Goal: Transaction & Acquisition: Purchase product/service

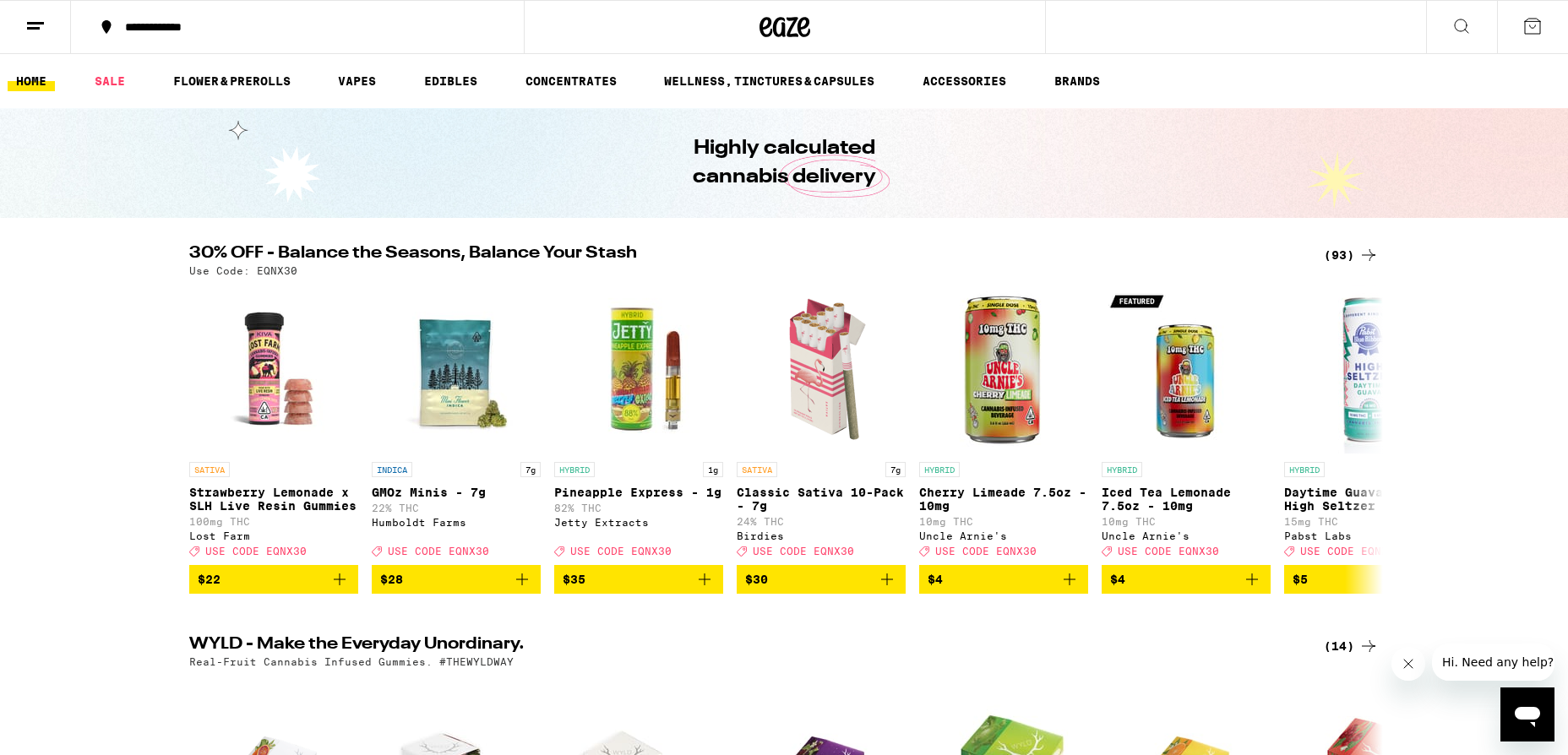
click at [1467, 31] on icon at bounding box center [1462, 27] width 14 height 14
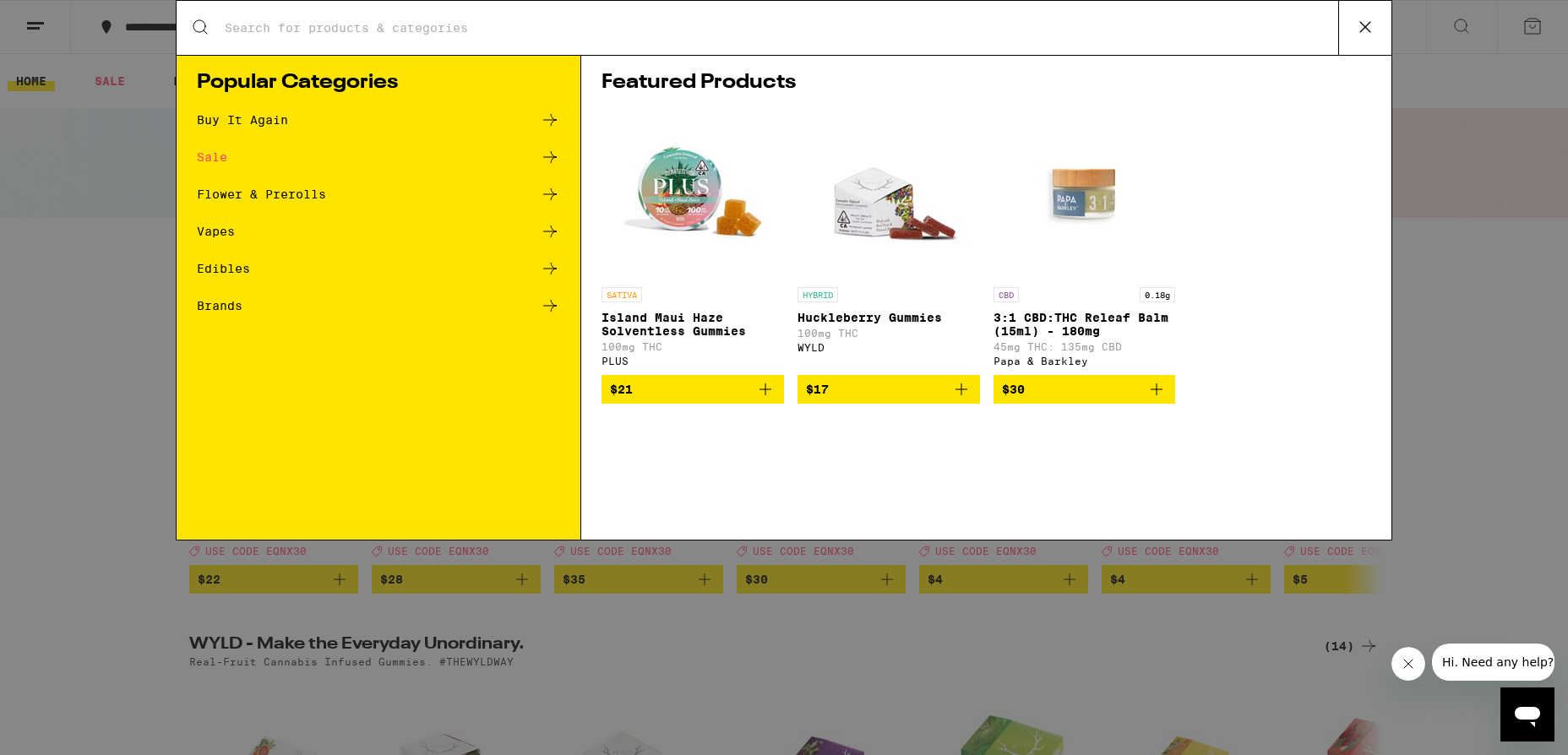
click at [1514, 187] on div "Search for Products Popular Categories Buy It Again Sale Flower & Prerolls Vape…" at bounding box center [784, 377] width 1568 height 755
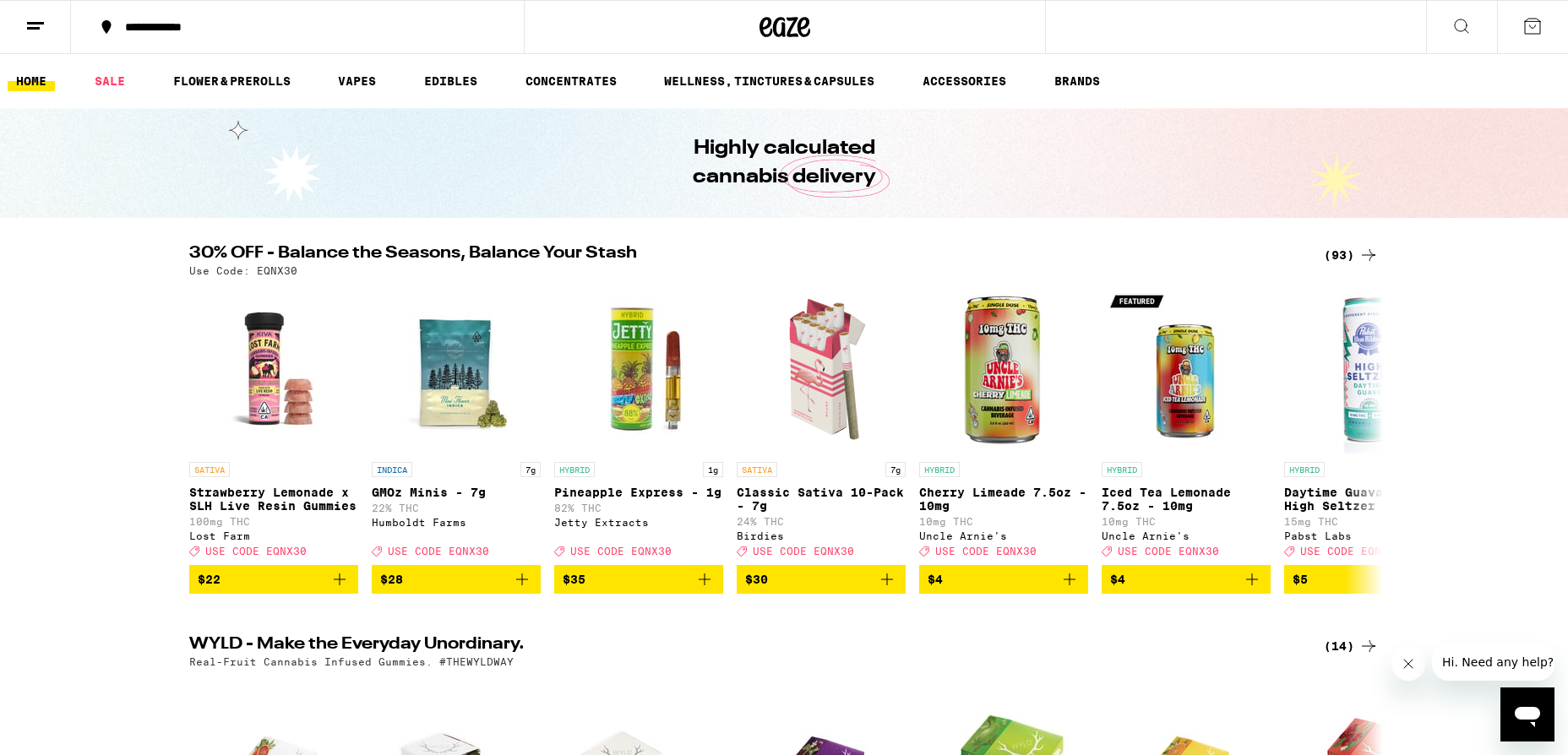
click at [1462, 27] on icon at bounding box center [1461, 26] width 21 height 21
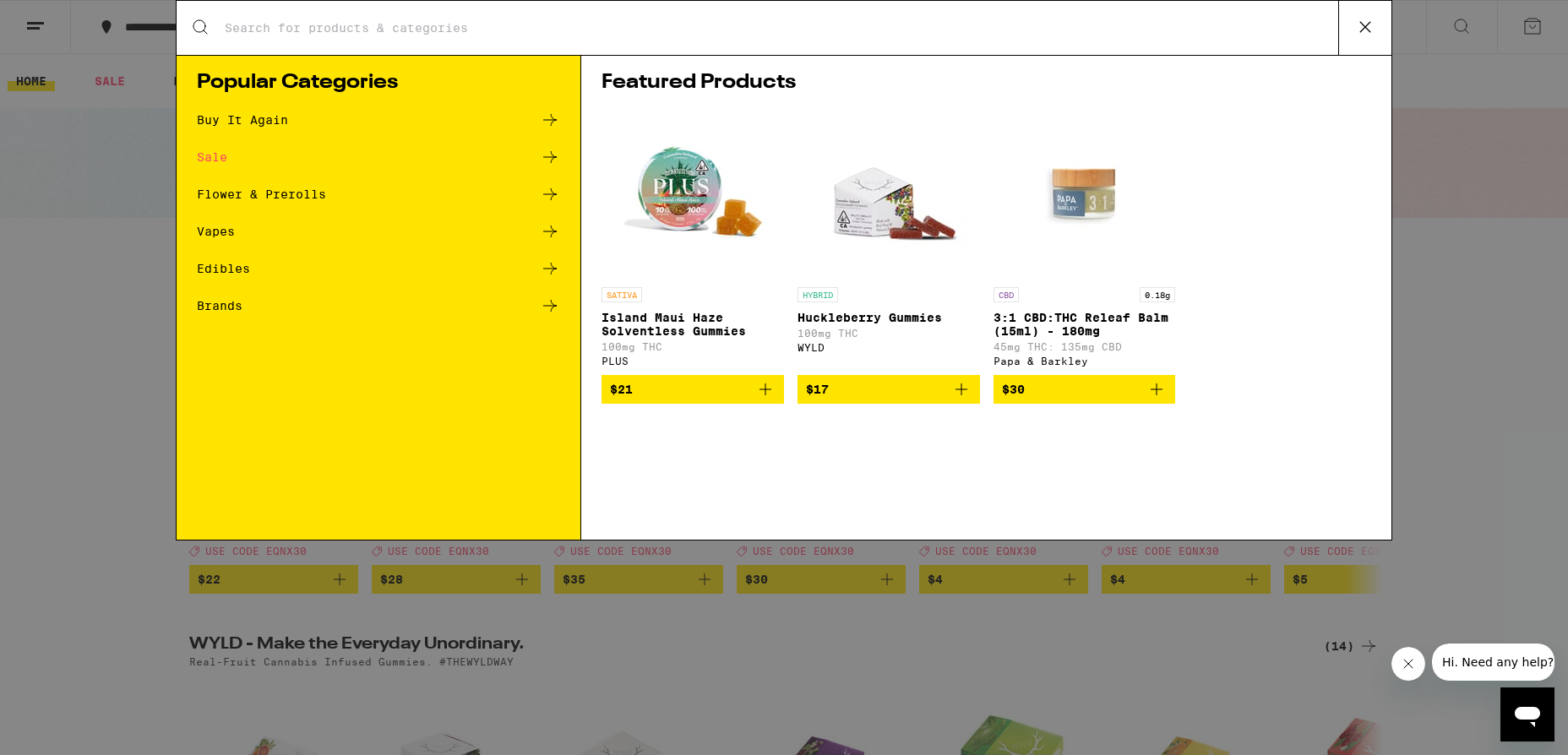
click at [589, 35] on input "Search for Products" at bounding box center [780, 28] width 1114 height 15
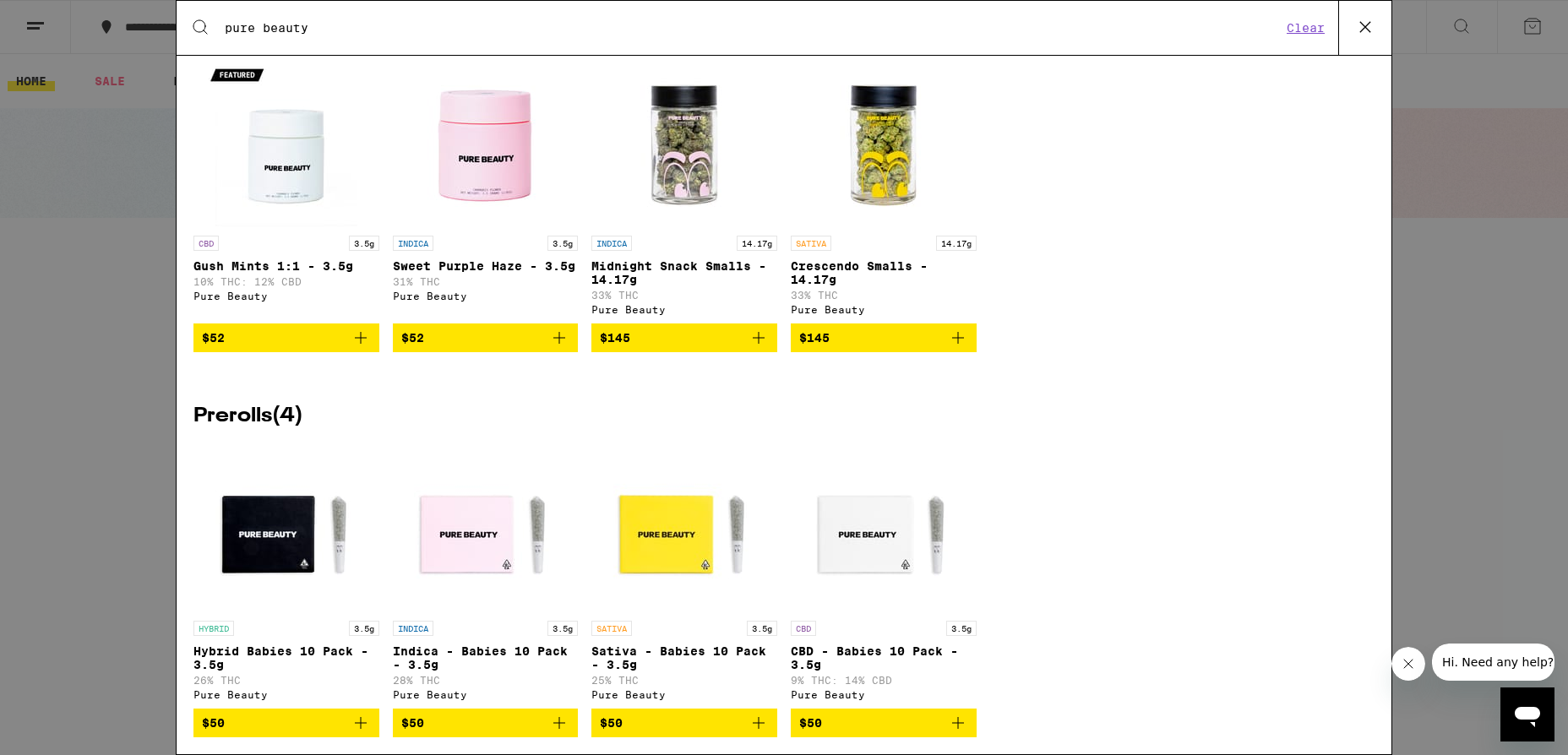
scroll to position [334, 0]
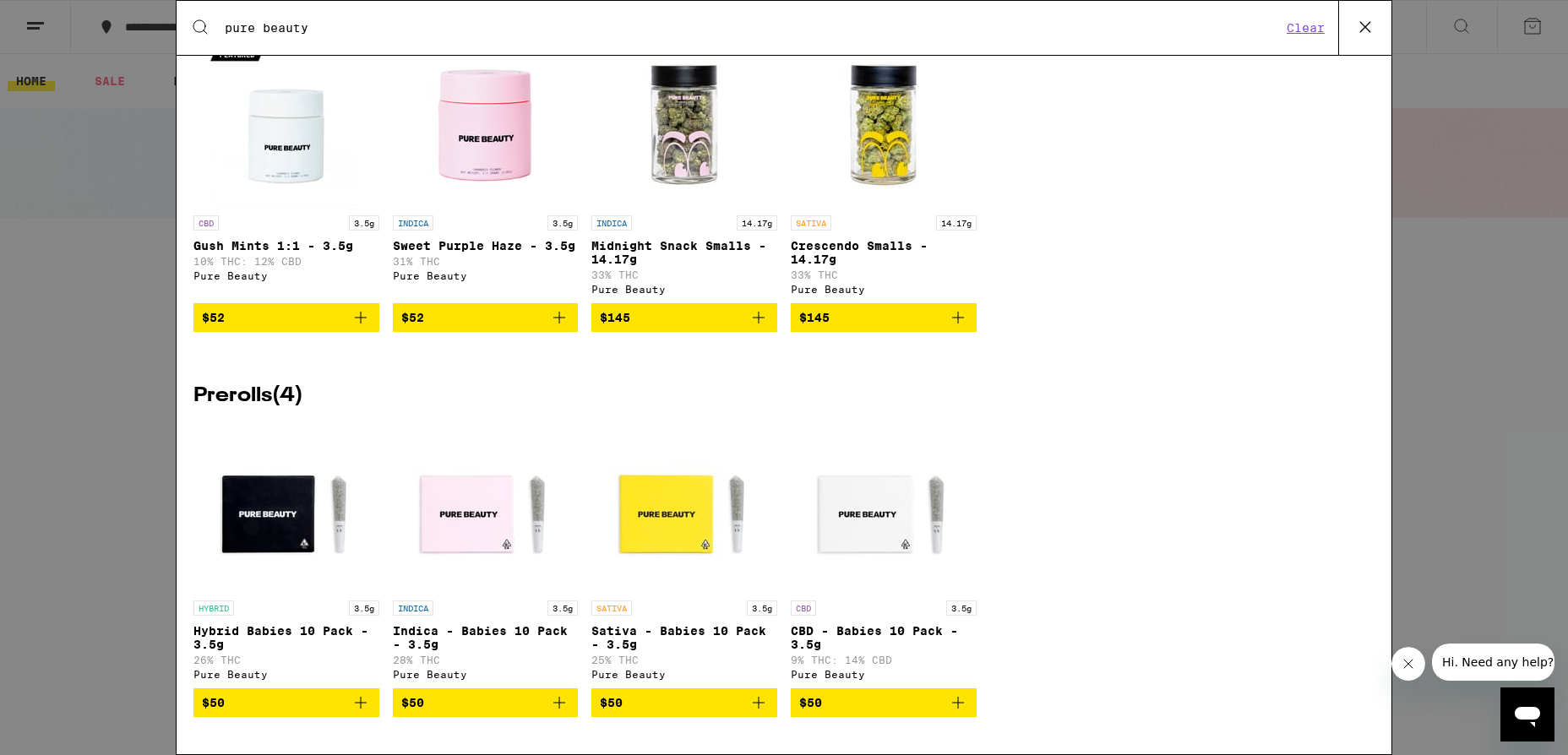
type input "pure beauty"
click at [562, 696] on icon "Add to bag" at bounding box center [558, 702] width 21 height 21
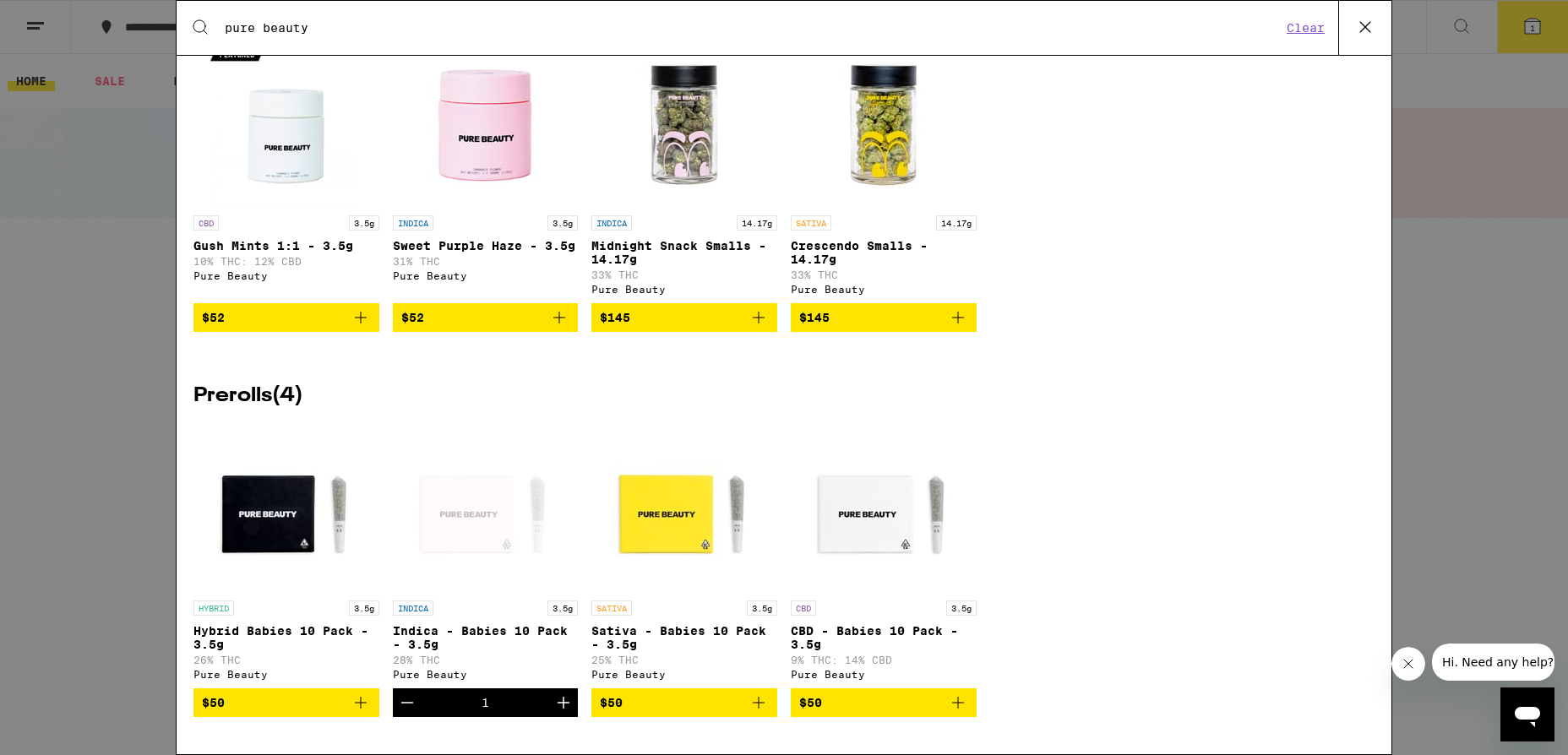
click at [357, 703] on icon "Add to bag" at bounding box center [360, 702] width 21 height 21
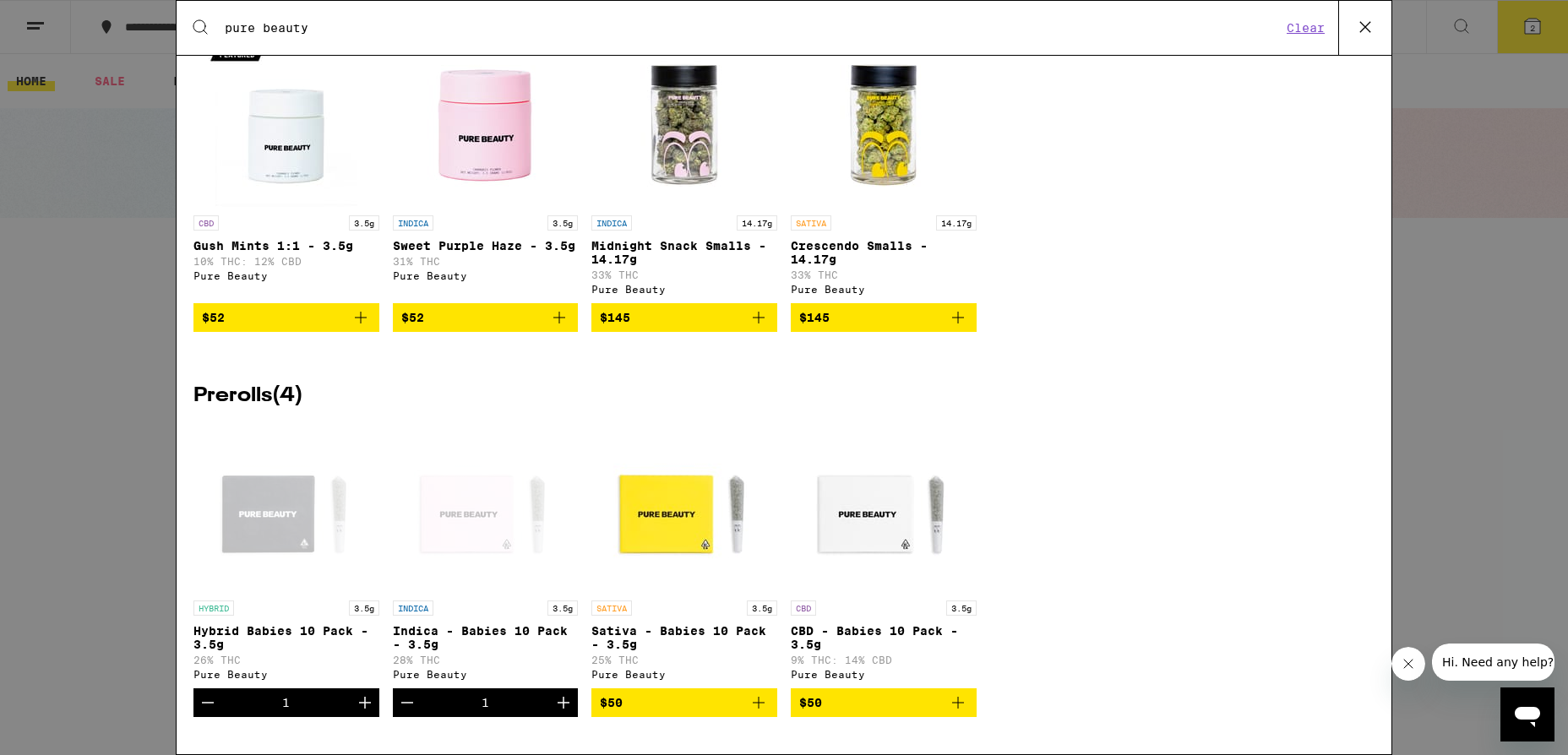
scroll to position [0, 0]
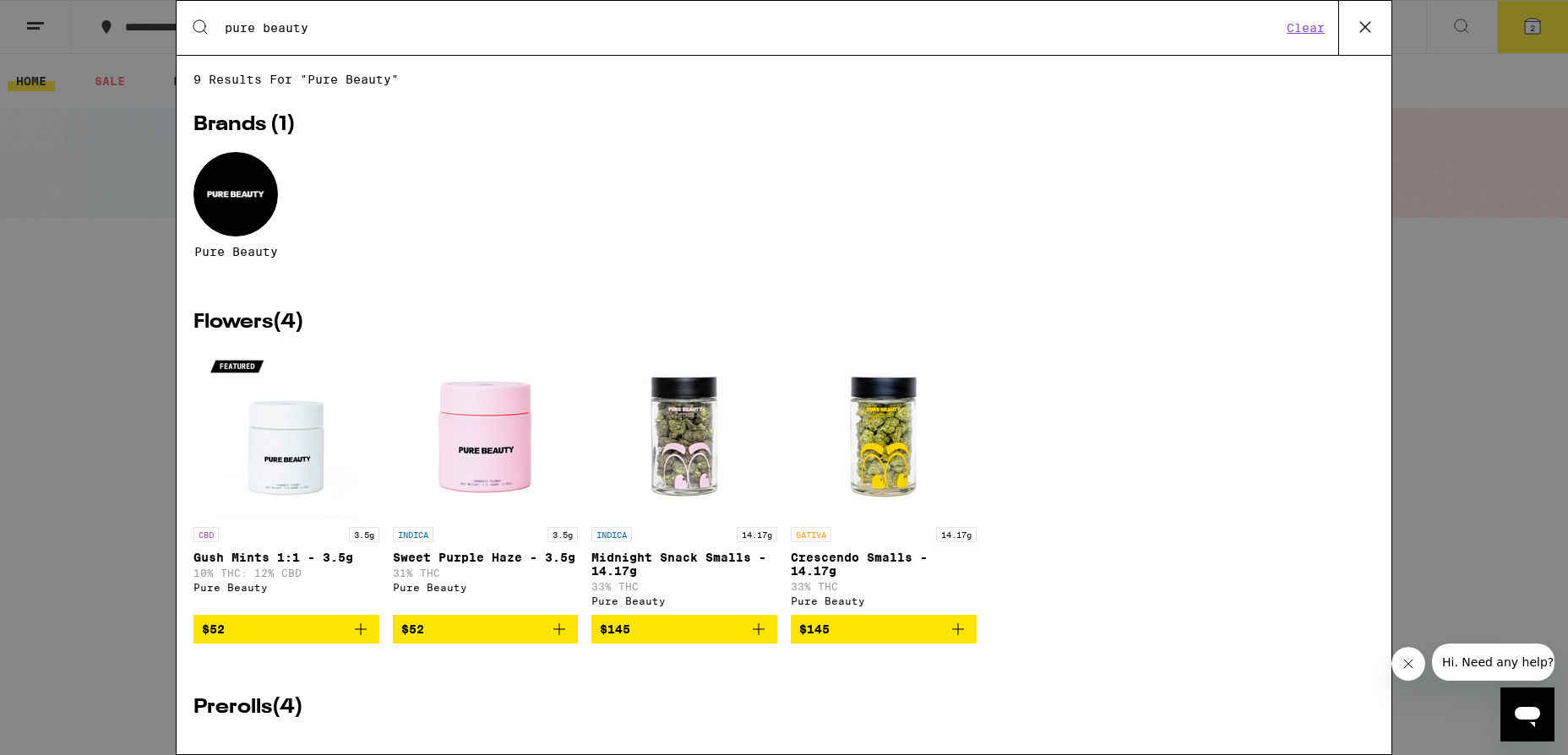
click at [1487, 220] on div "Search for Products pure beauty Clear 9 results for "pure beauty" Brands ( 1 ) …" at bounding box center [784, 377] width 1568 height 755
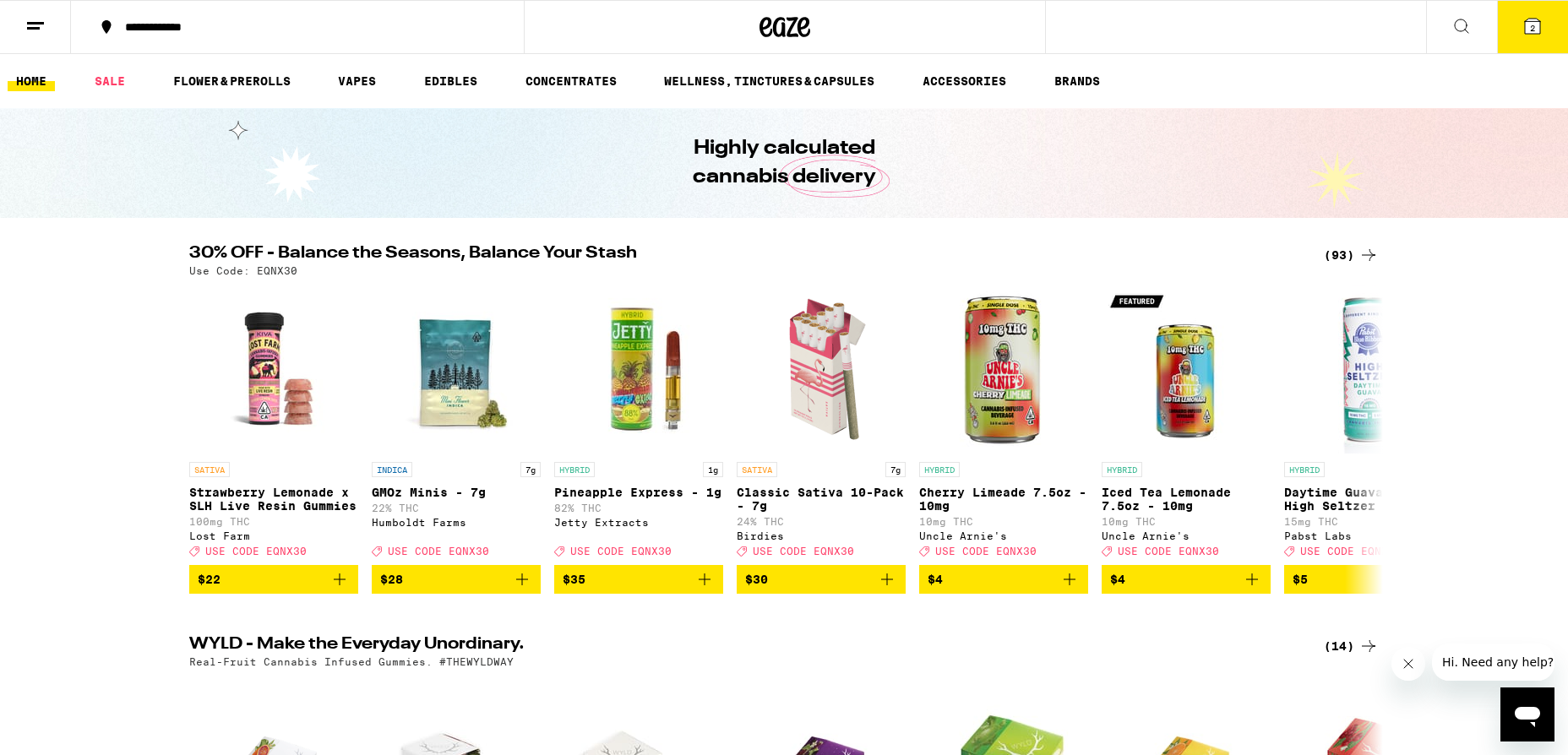
click at [112, 57] on ul "HOME SALE FLOWER & PREROLLS VAPES EDIBLES CONCENTRATES WELLNESS, TINCTURES & CA…" at bounding box center [784, 81] width 1568 height 54
click at [110, 71] on link "SALE" at bounding box center [109, 81] width 47 height 21
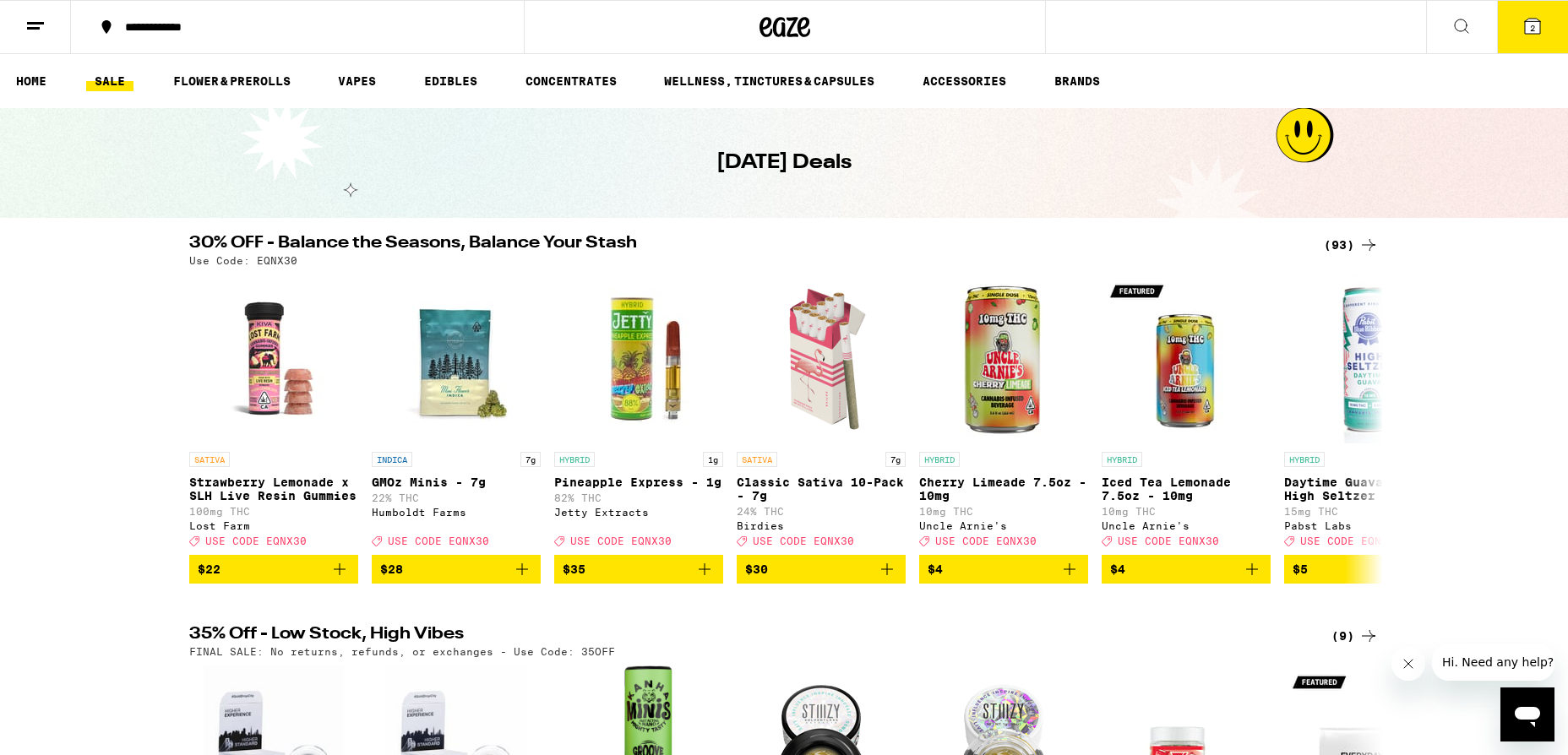
click at [1521, 30] on button "2" at bounding box center [1533, 27] width 71 height 52
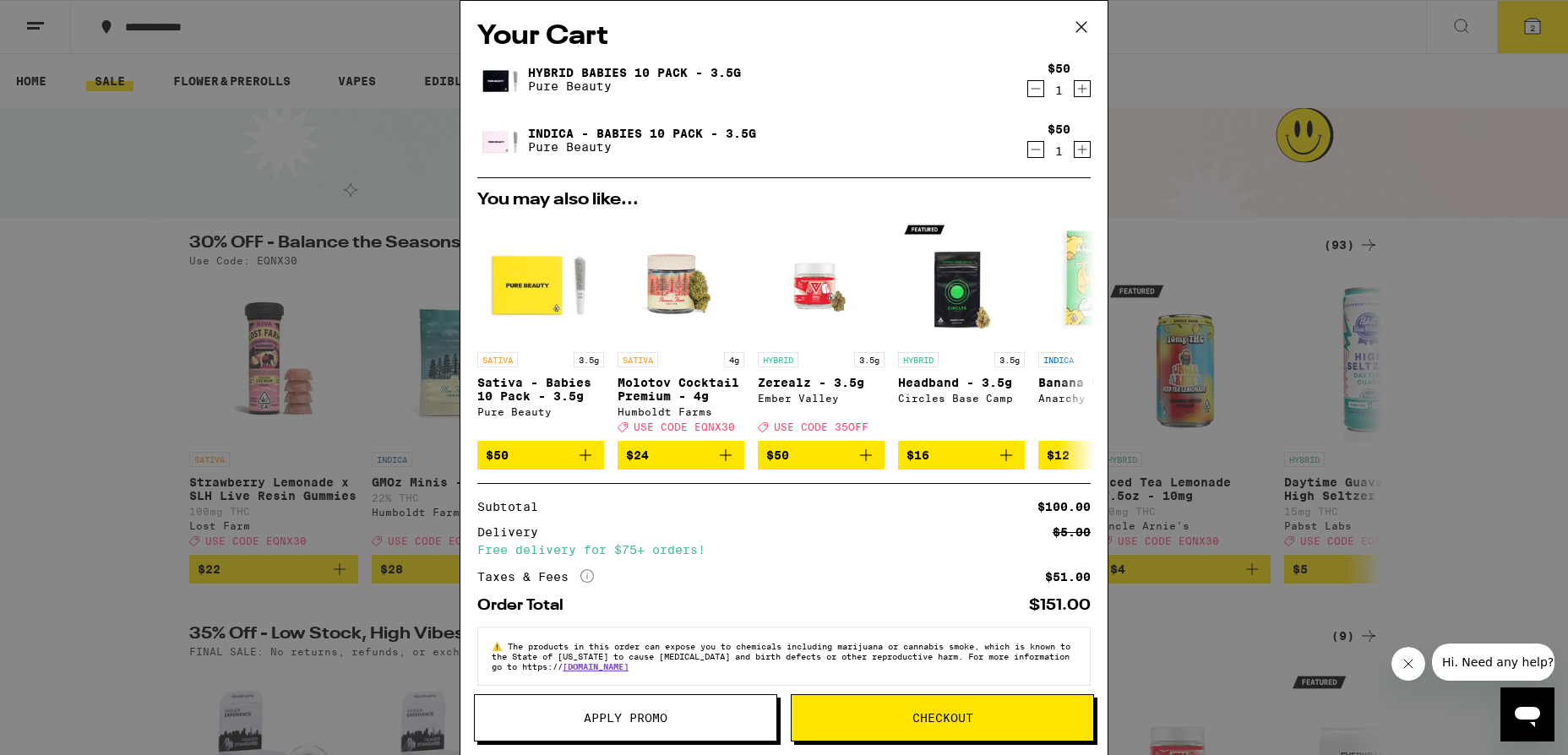
scroll to position [27, 0]
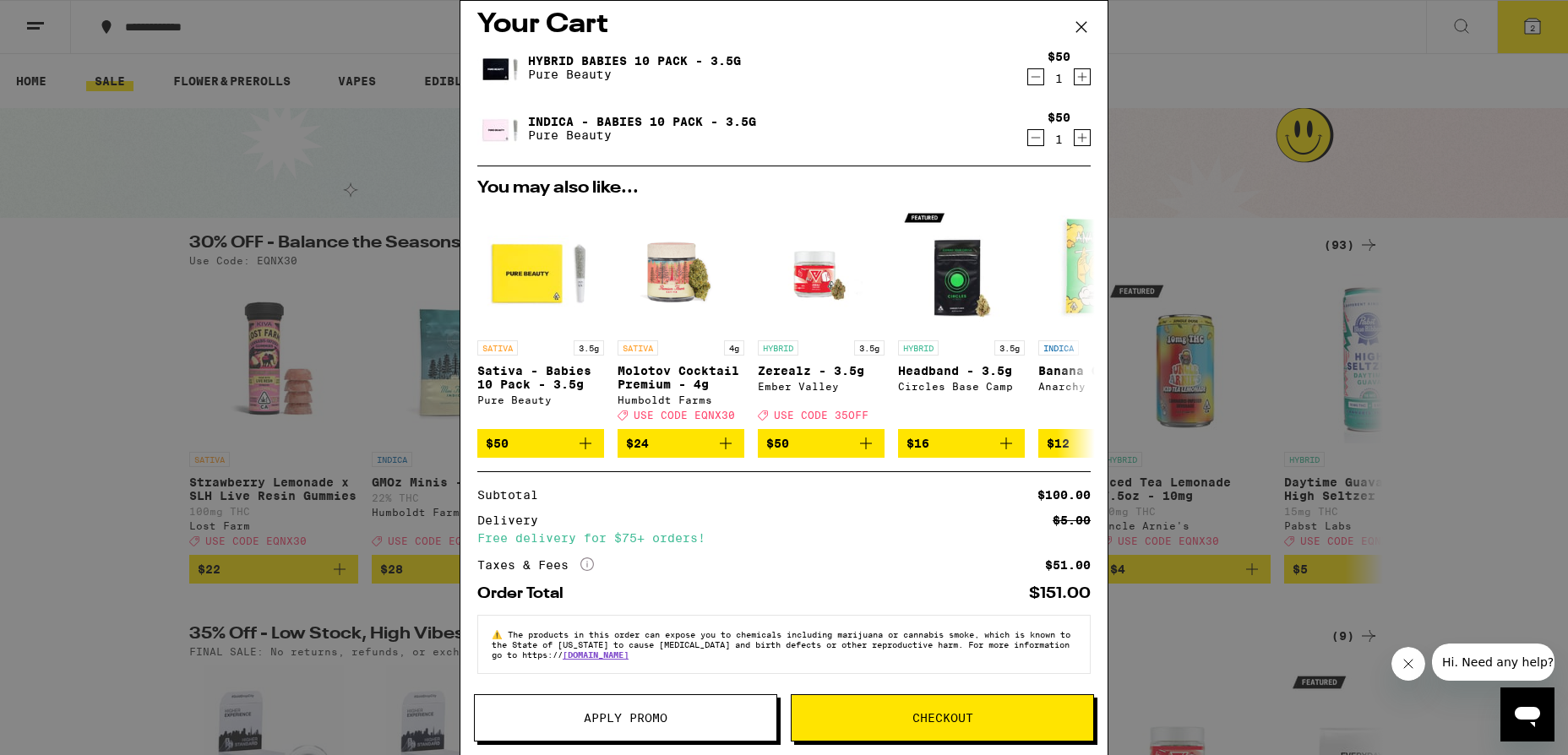
click at [930, 731] on button "Checkout" at bounding box center [943, 718] width 303 height 47
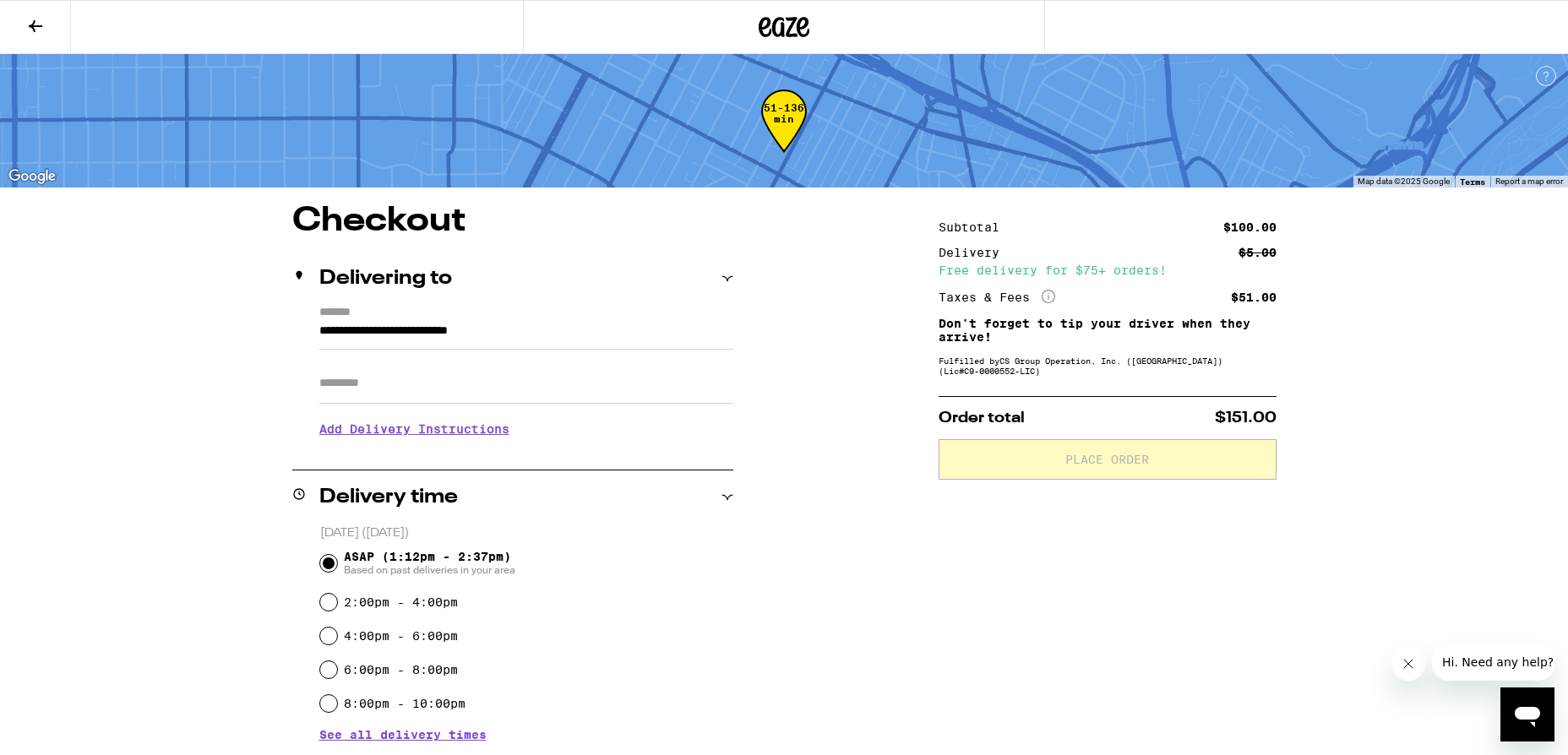
click at [400, 382] on input "Apt/Suite" at bounding box center [526, 383] width 414 height 40
type input "***"
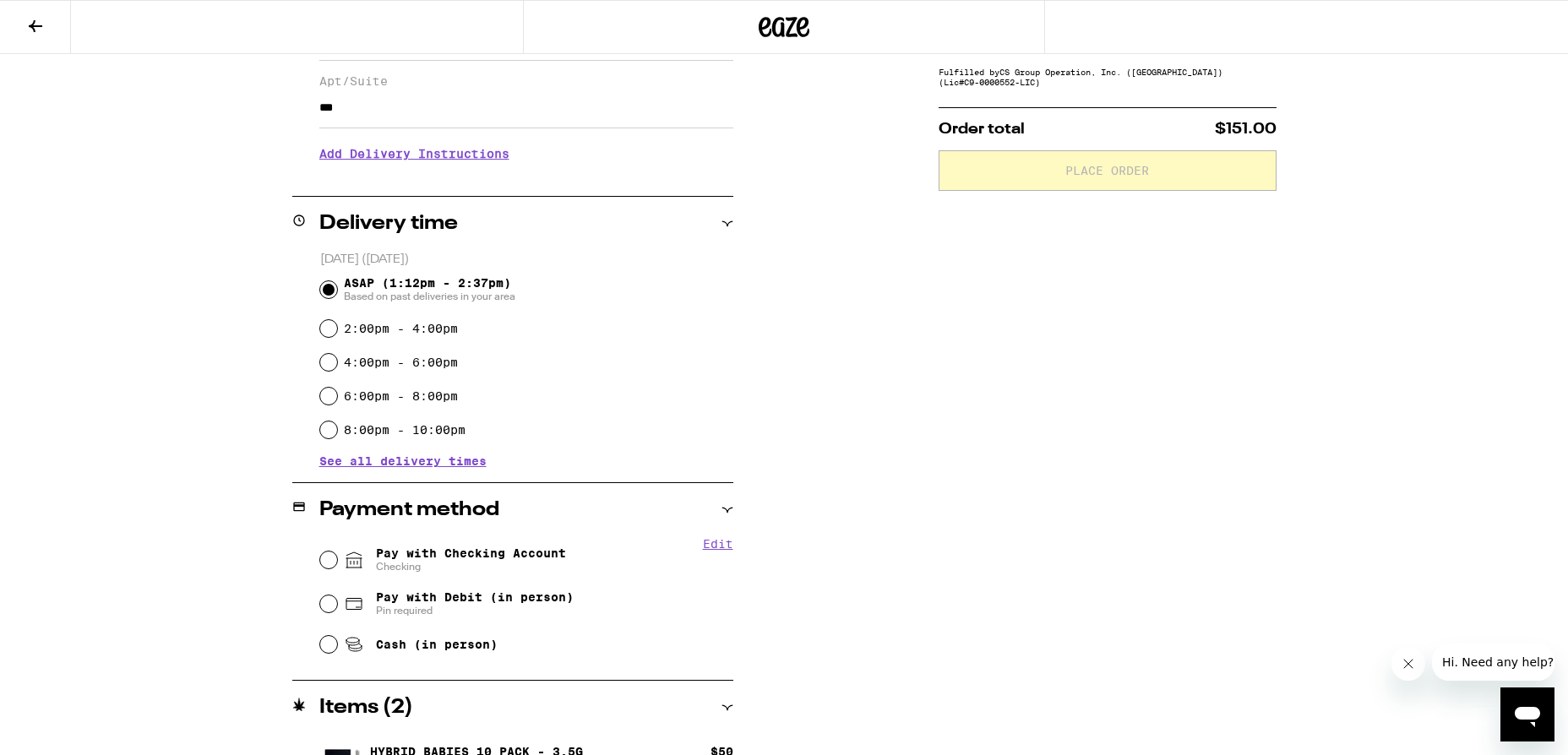
scroll to position [391, 0]
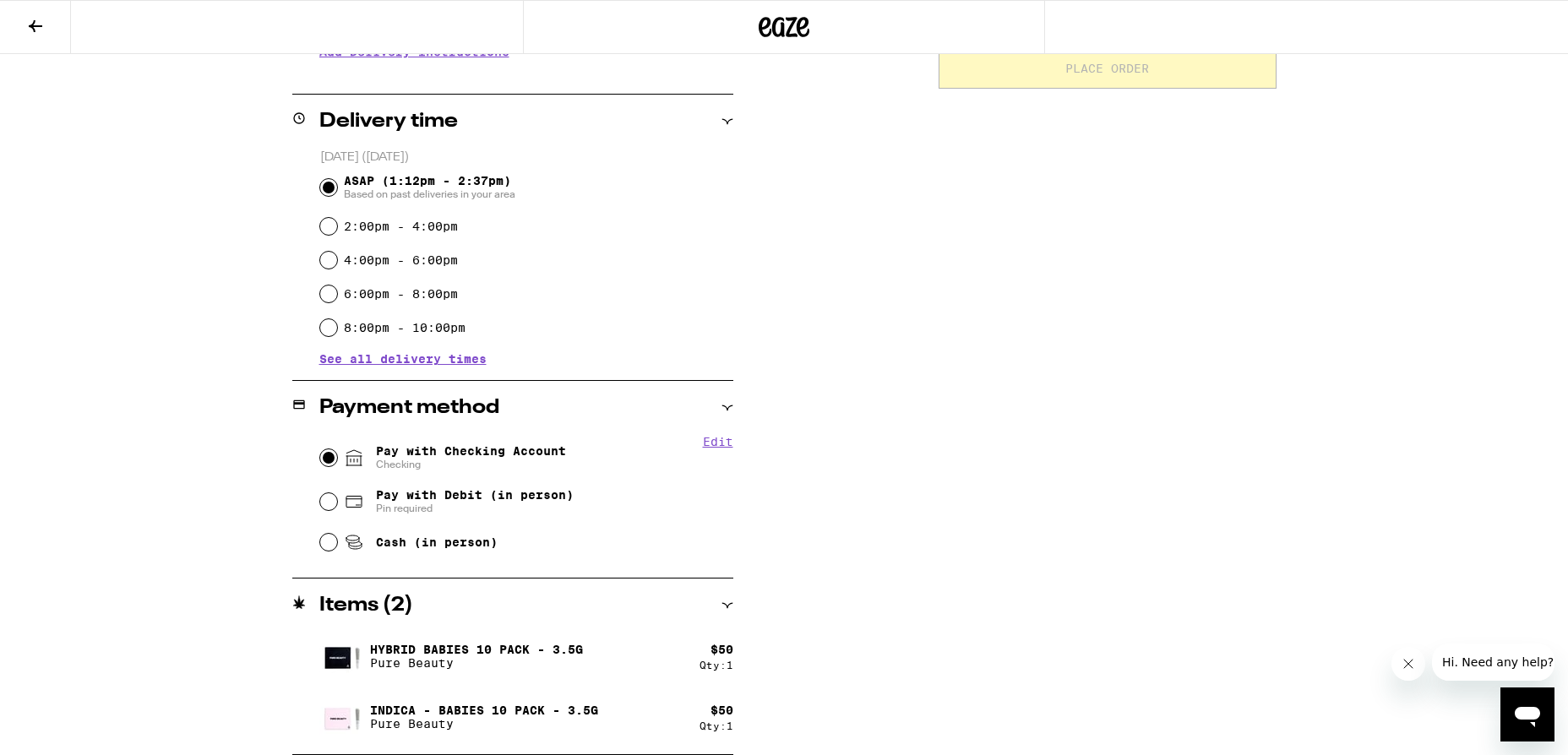
click at [331, 463] on input "Pay with Checking Account Checking" at bounding box center [328, 457] width 17 height 17
radio input "true"
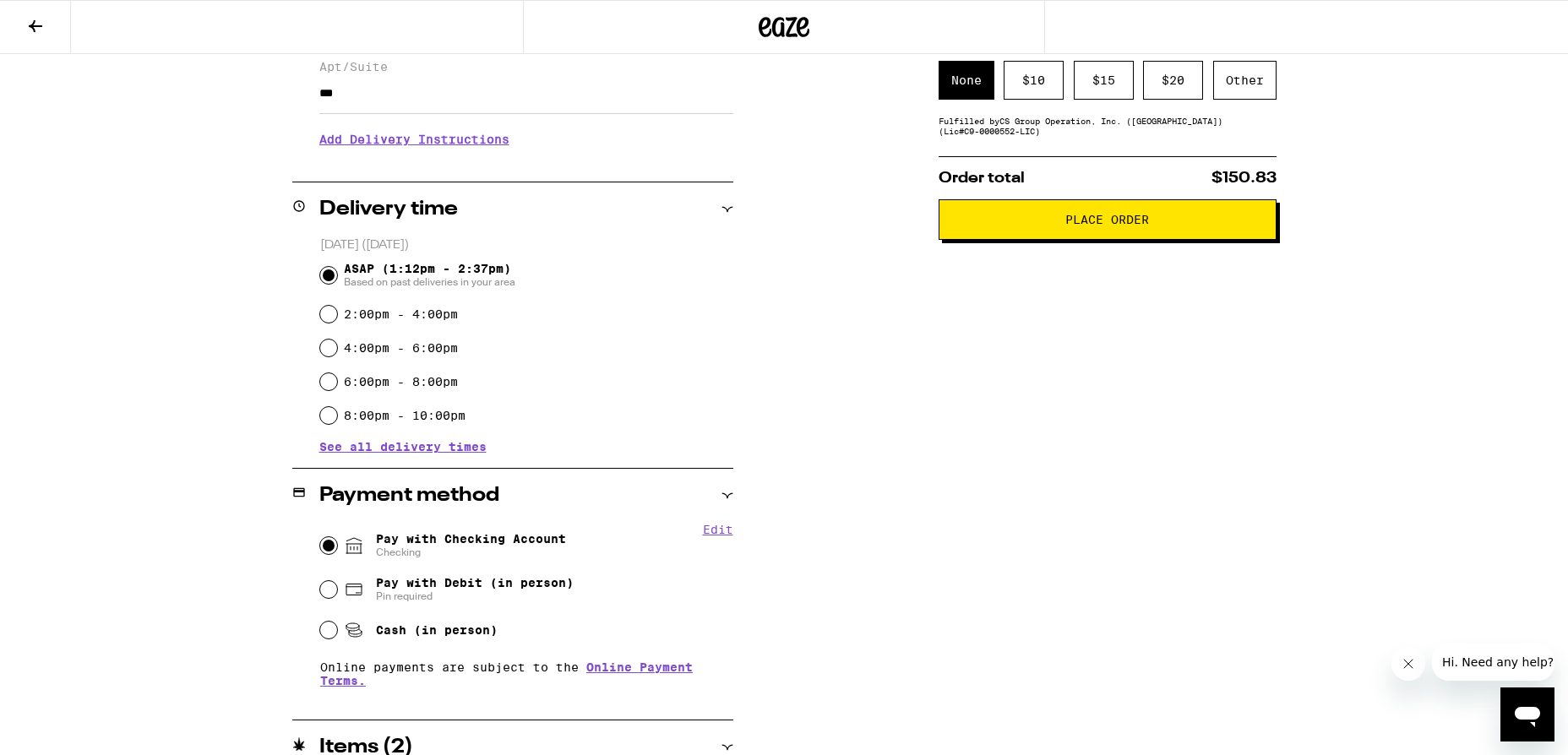
scroll to position [0, 0]
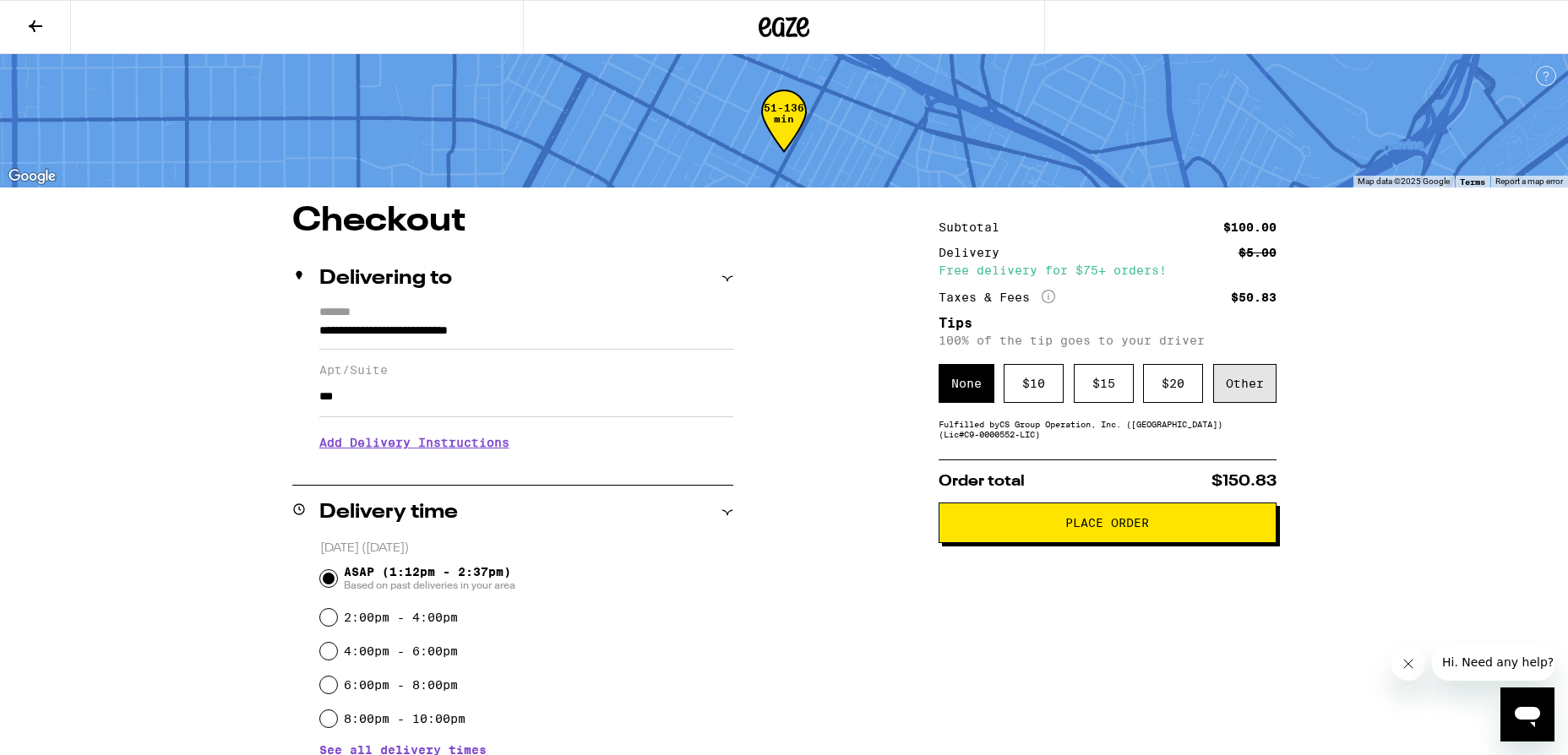
click at [1233, 401] on div "Other" at bounding box center [1244, 383] width 63 height 38
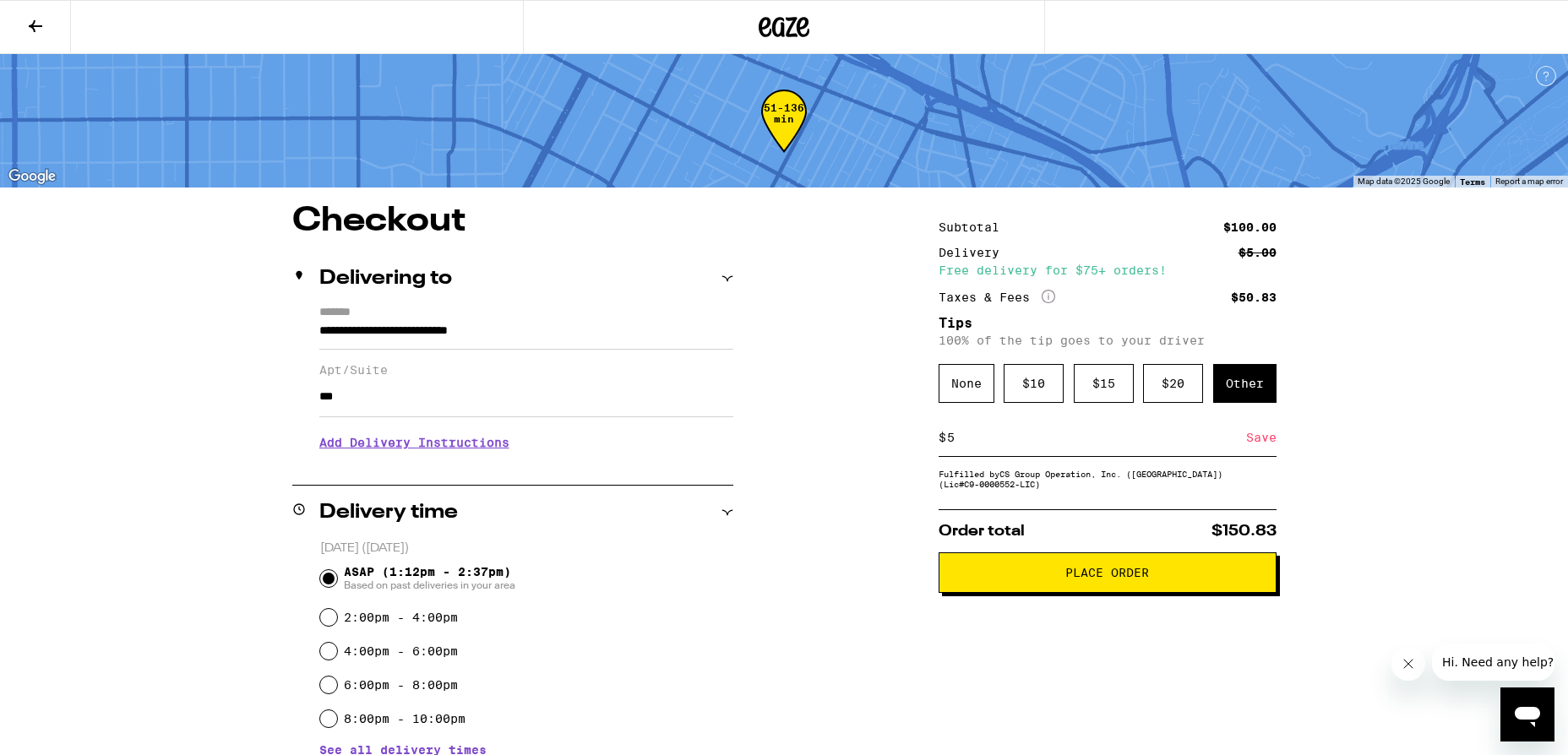
type input "5"
click at [1248, 441] on div "Save" at bounding box center [1261, 437] width 31 height 37
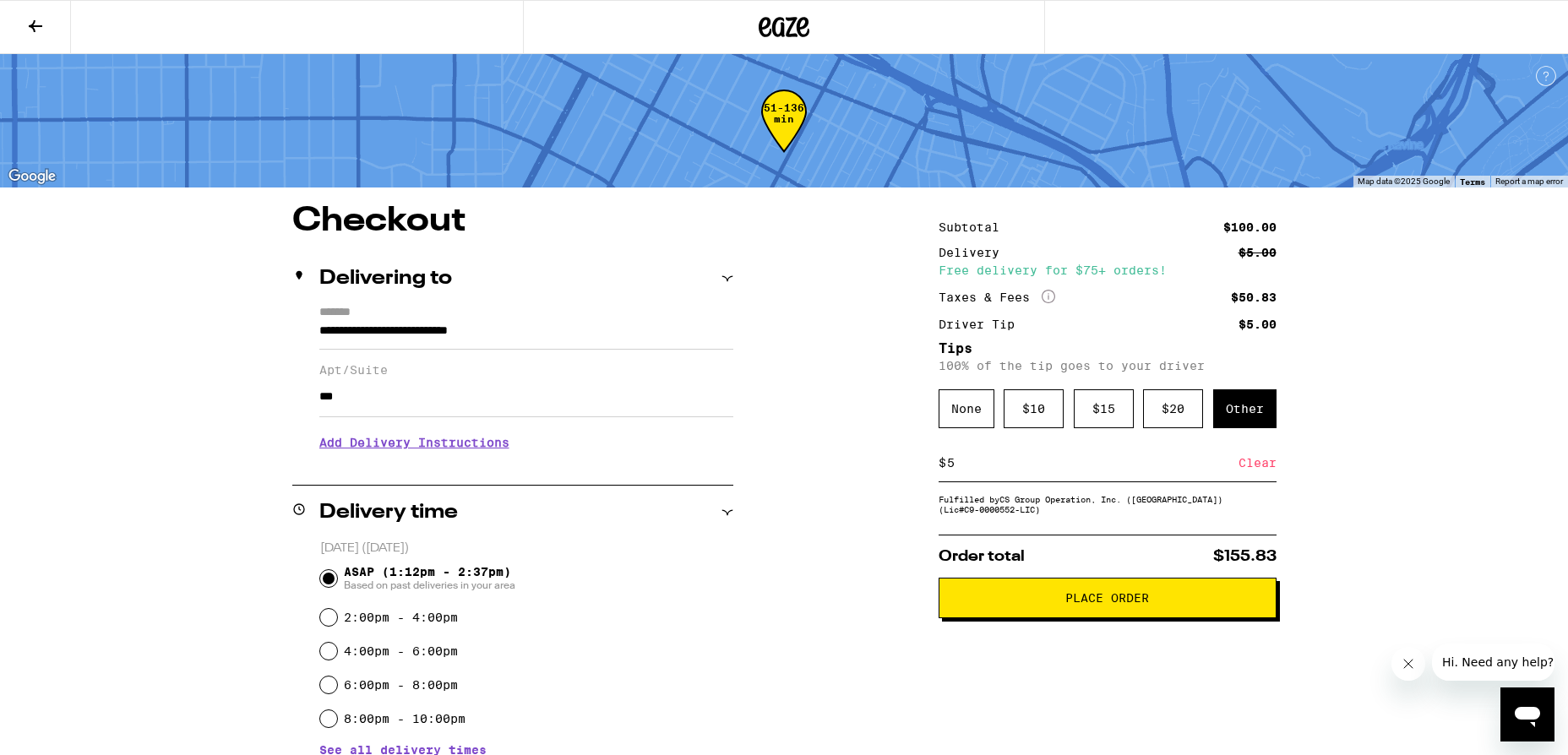
click at [42, 23] on icon at bounding box center [35, 26] width 21 height 21
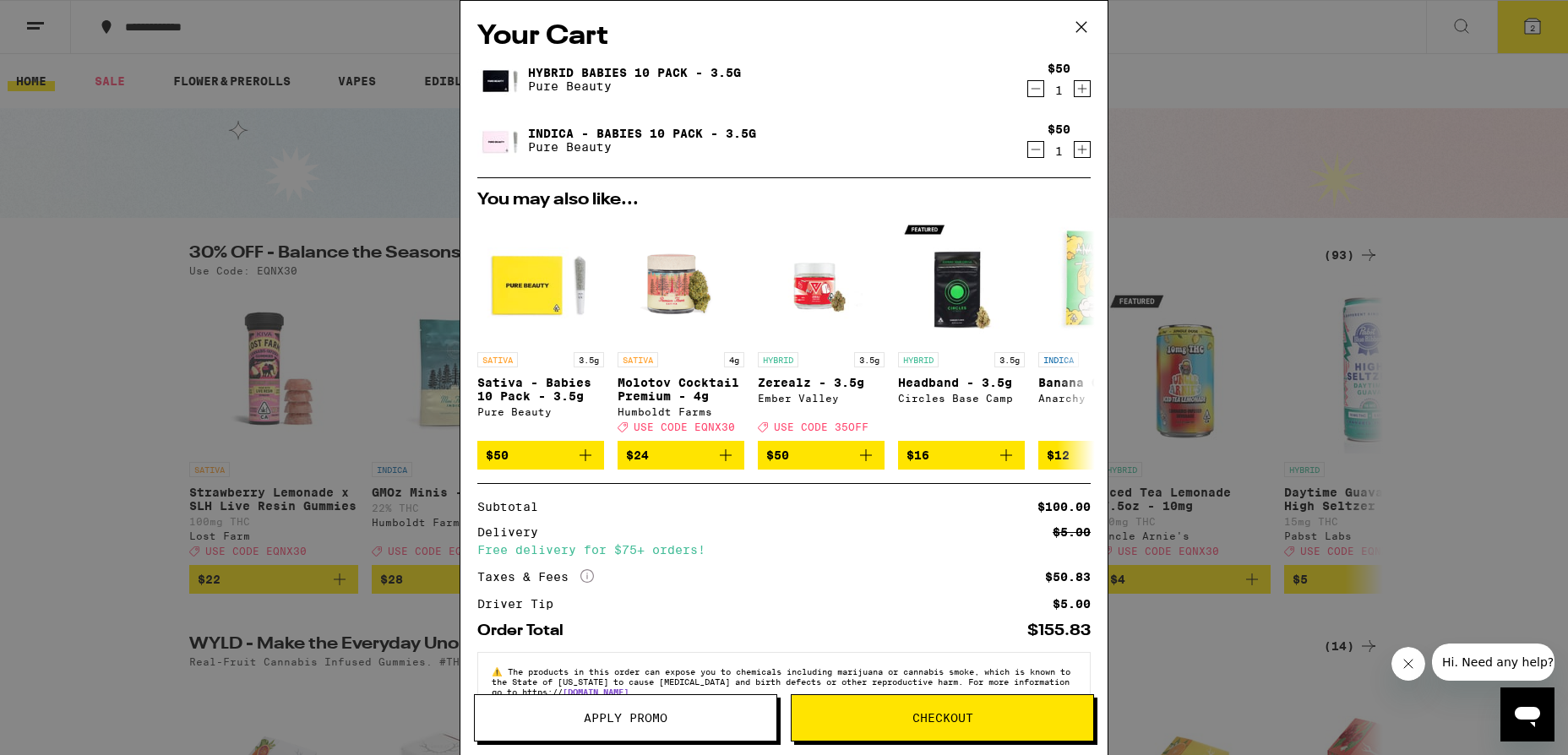
click at [1033, 91] on icon "Decrement" at bounding box center [1035, 89] width 15 height 21
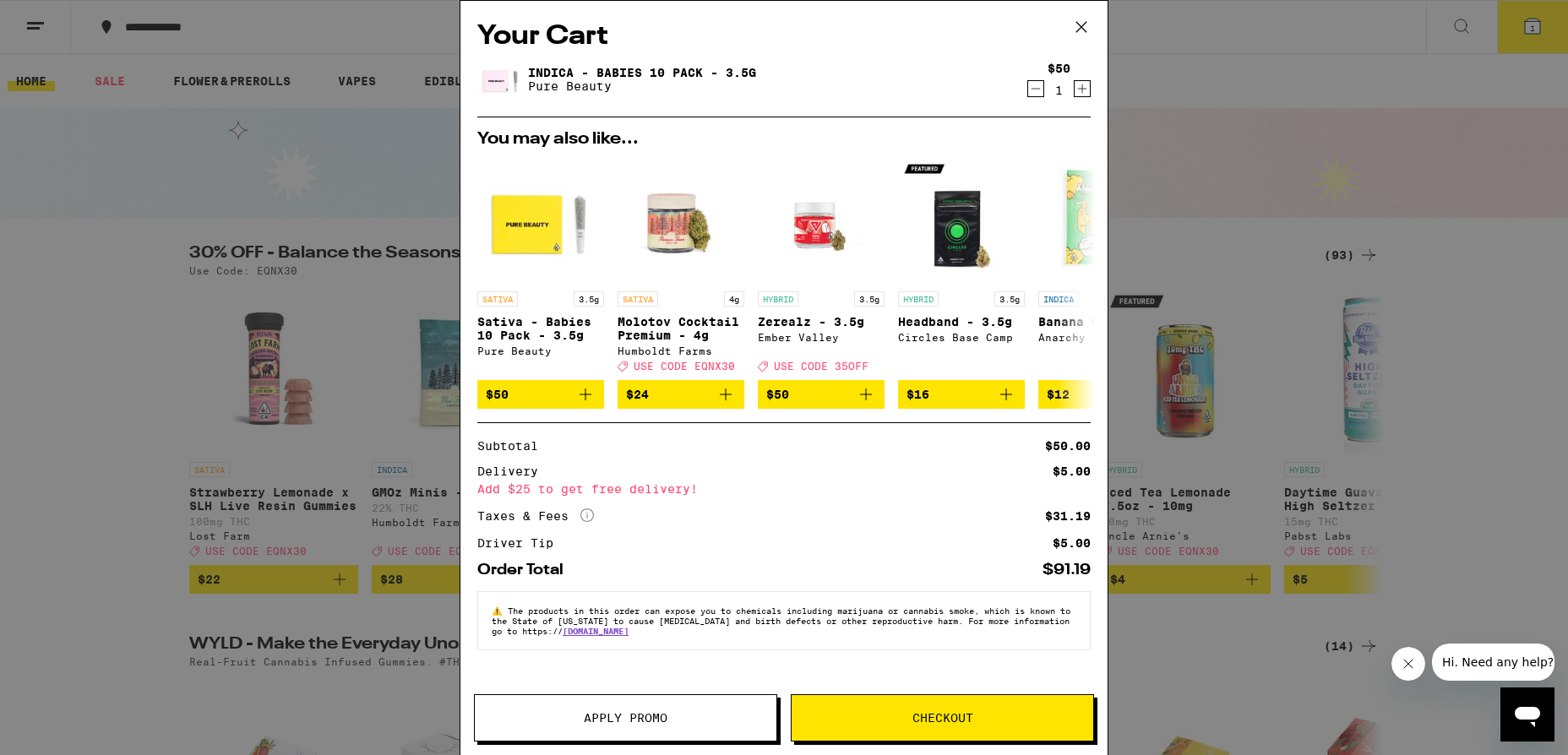
click at [975, 713] on span "Checkout" at bounding box center [942, 718] width 301 height 12
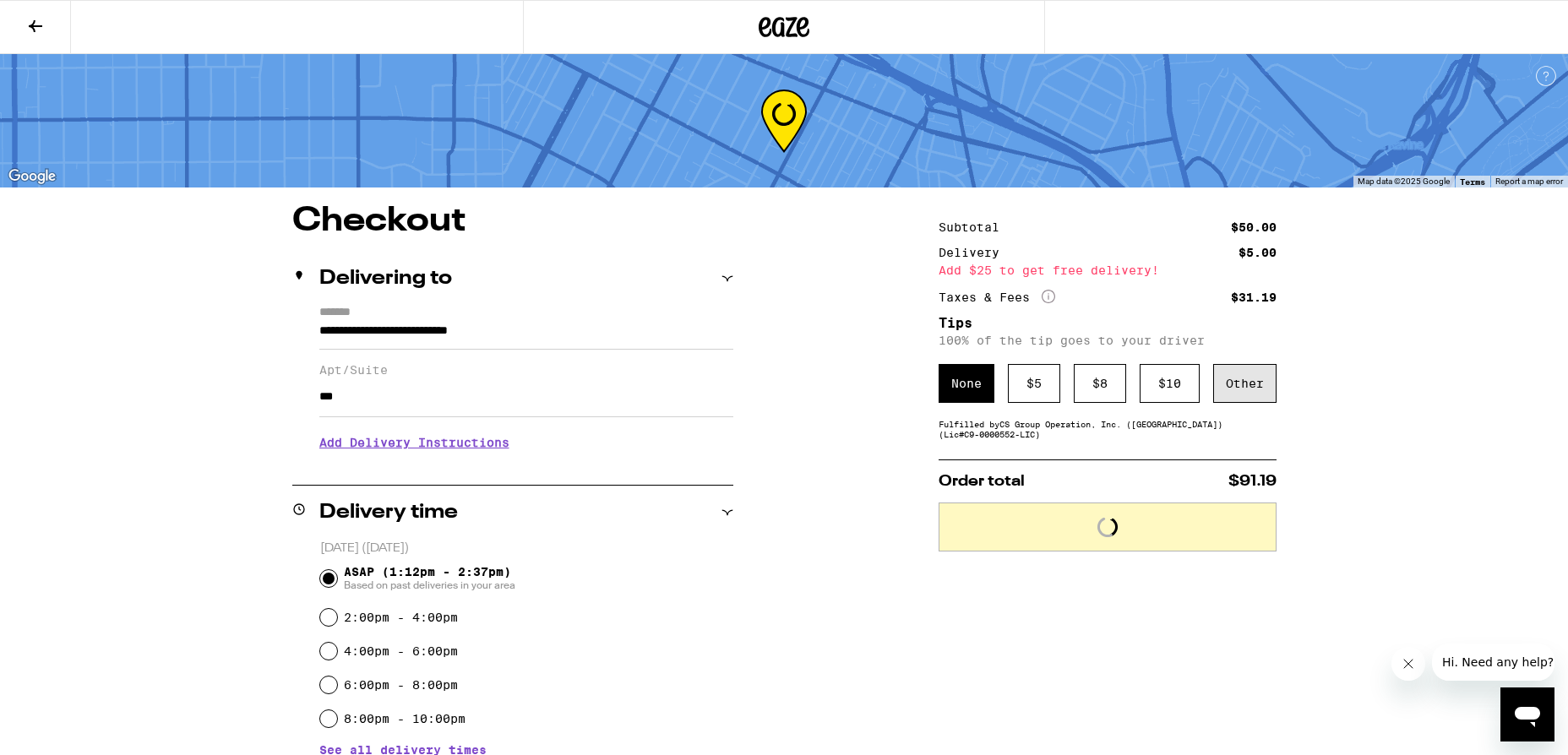
click at [1256, 373] on div "Other" at bounding box center [1244, 383] width 63 height 38
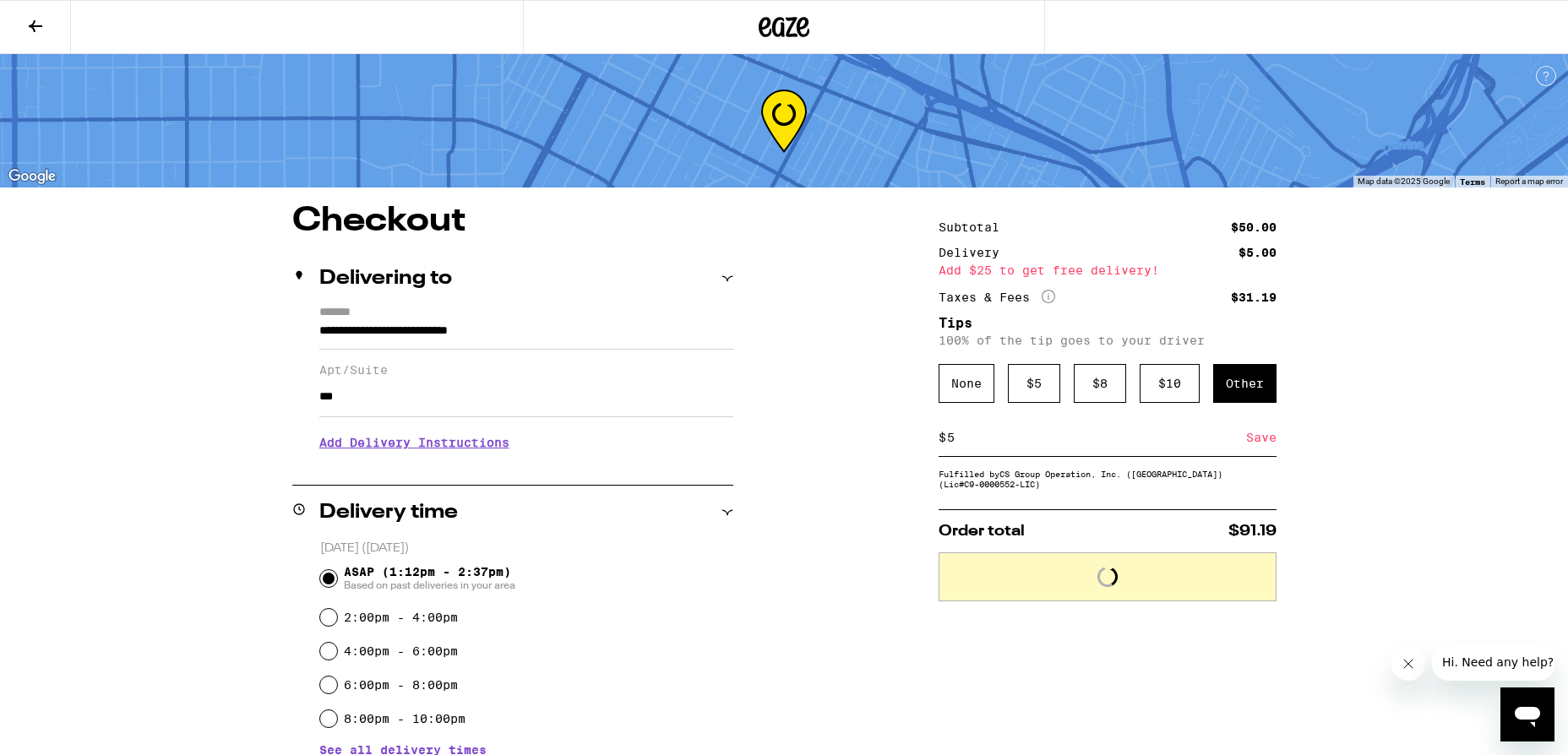
type input "5"
click at [1260, 435] on div "Save" at bounding box center [1261, 437] width 31 height 37
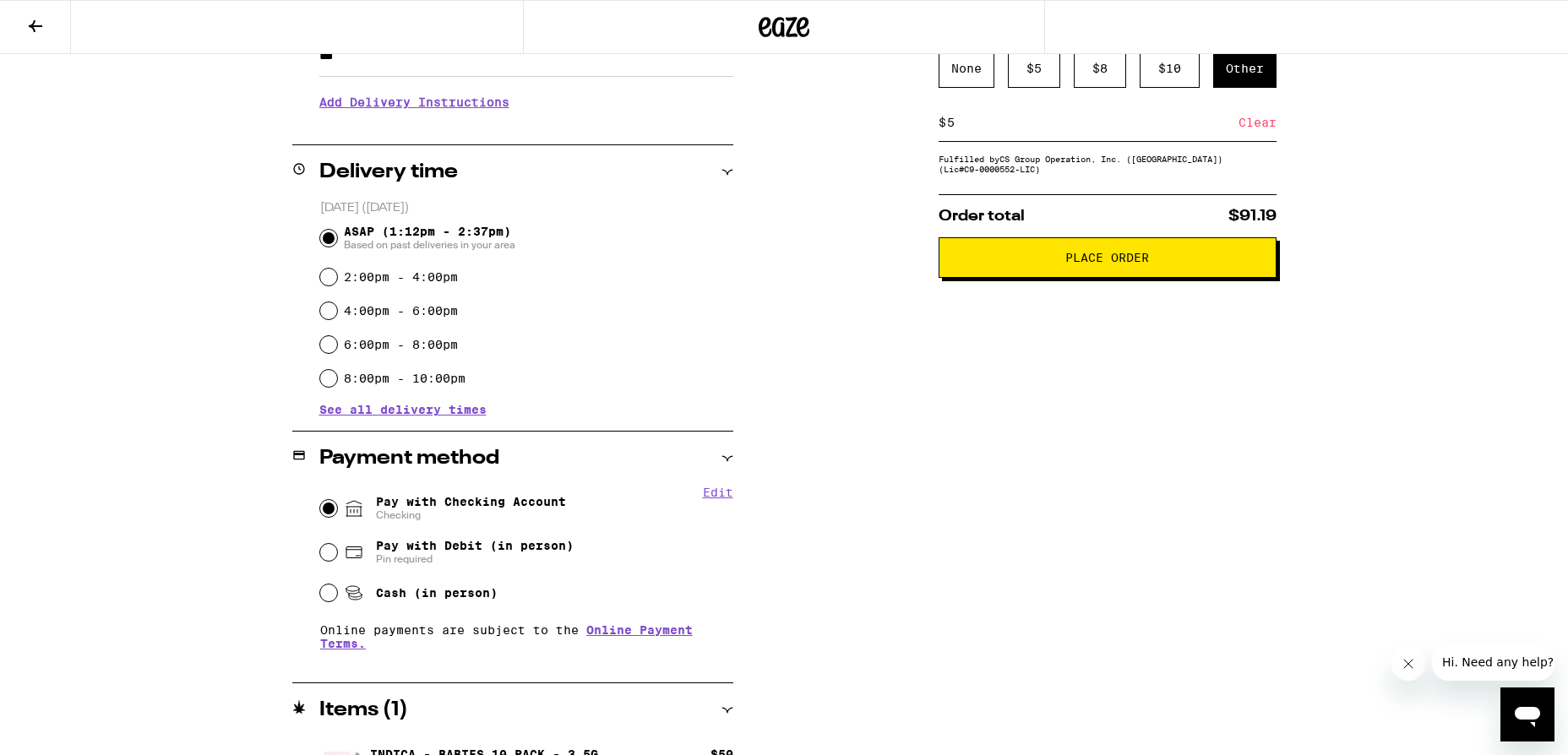
scroll to position [384, 0]
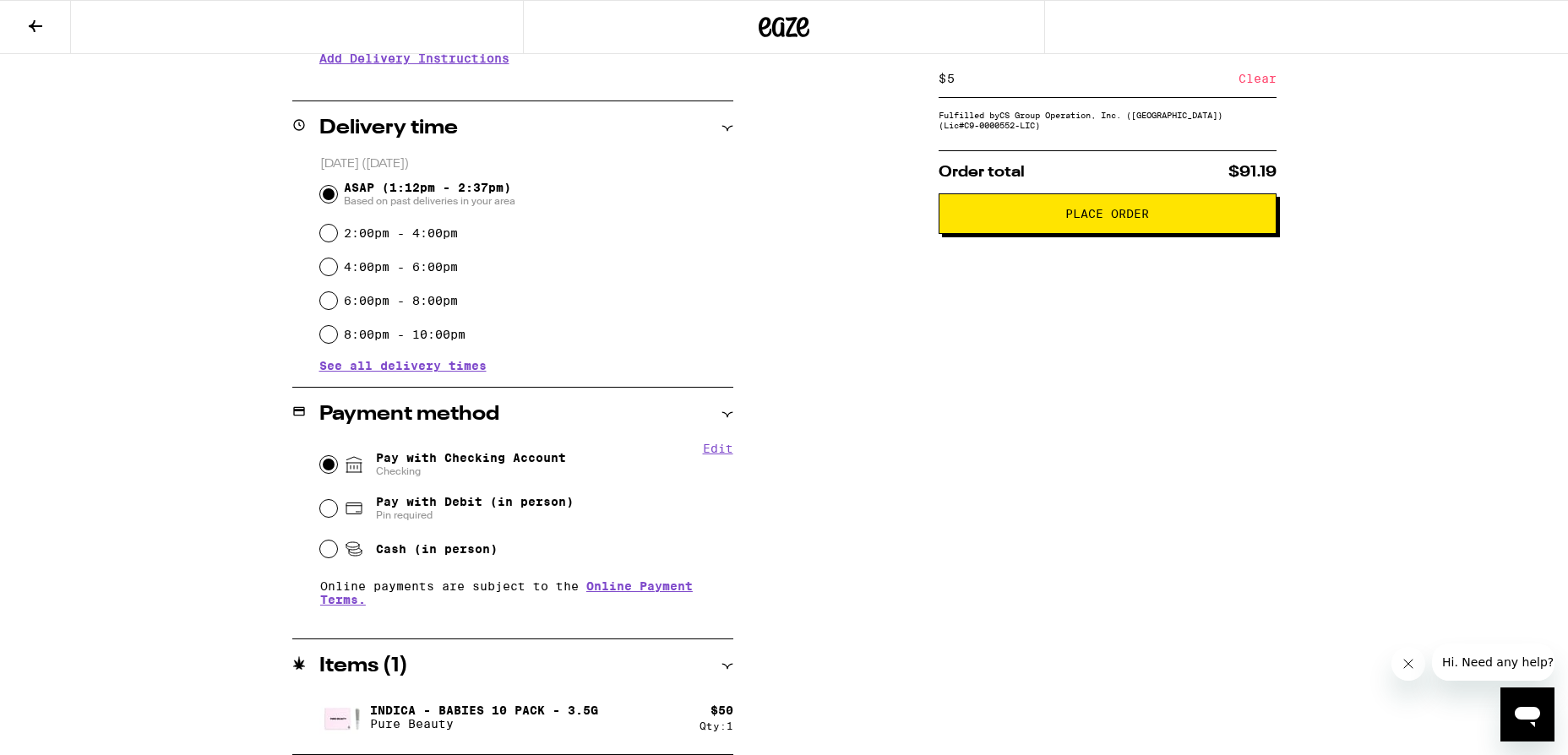
click at [1087, 228] on button "Place Order" at bounding box center [1107, 213] width 338 height 40
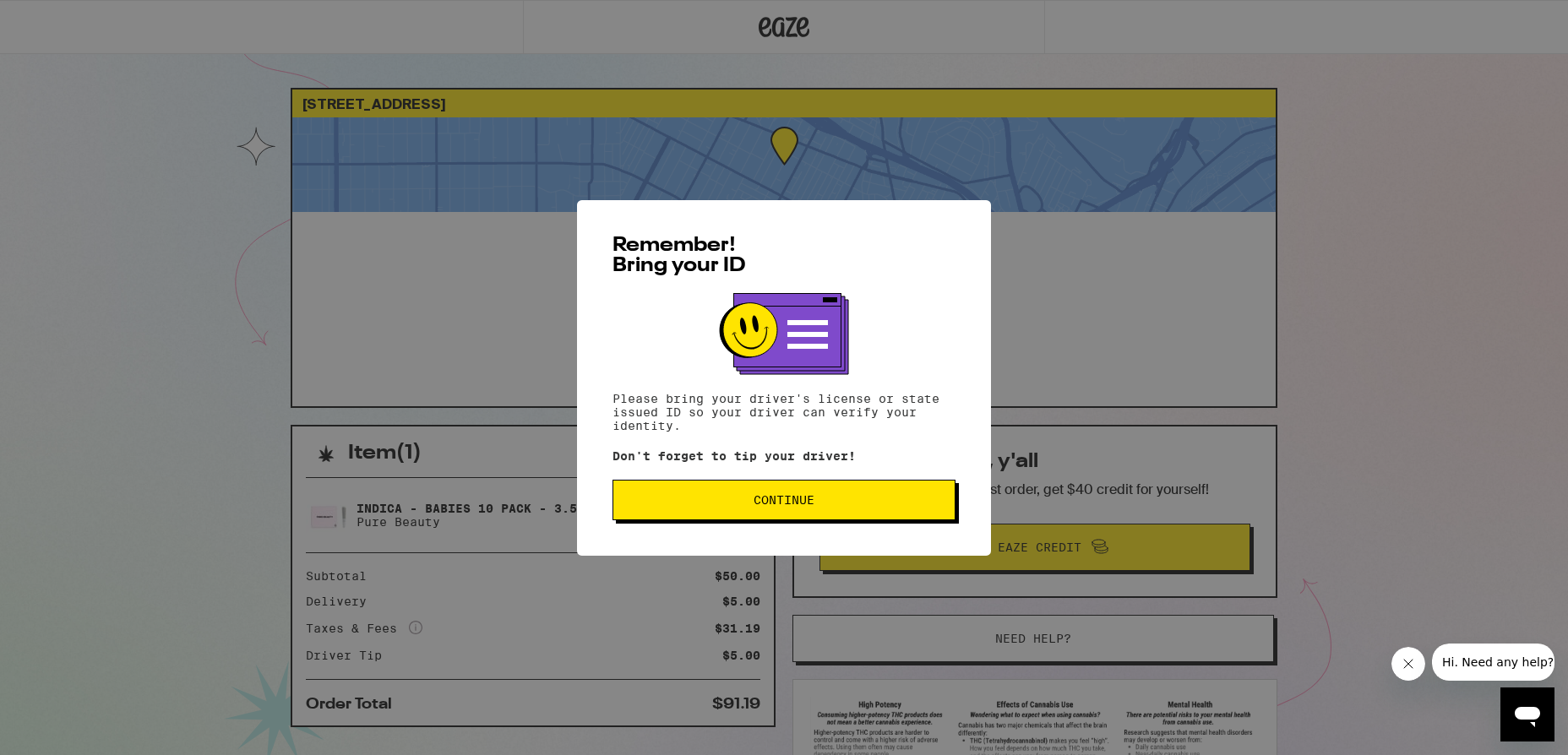
click at [864, 516] on button "Continue" at bounding box center [784, 499] width 343 height 40
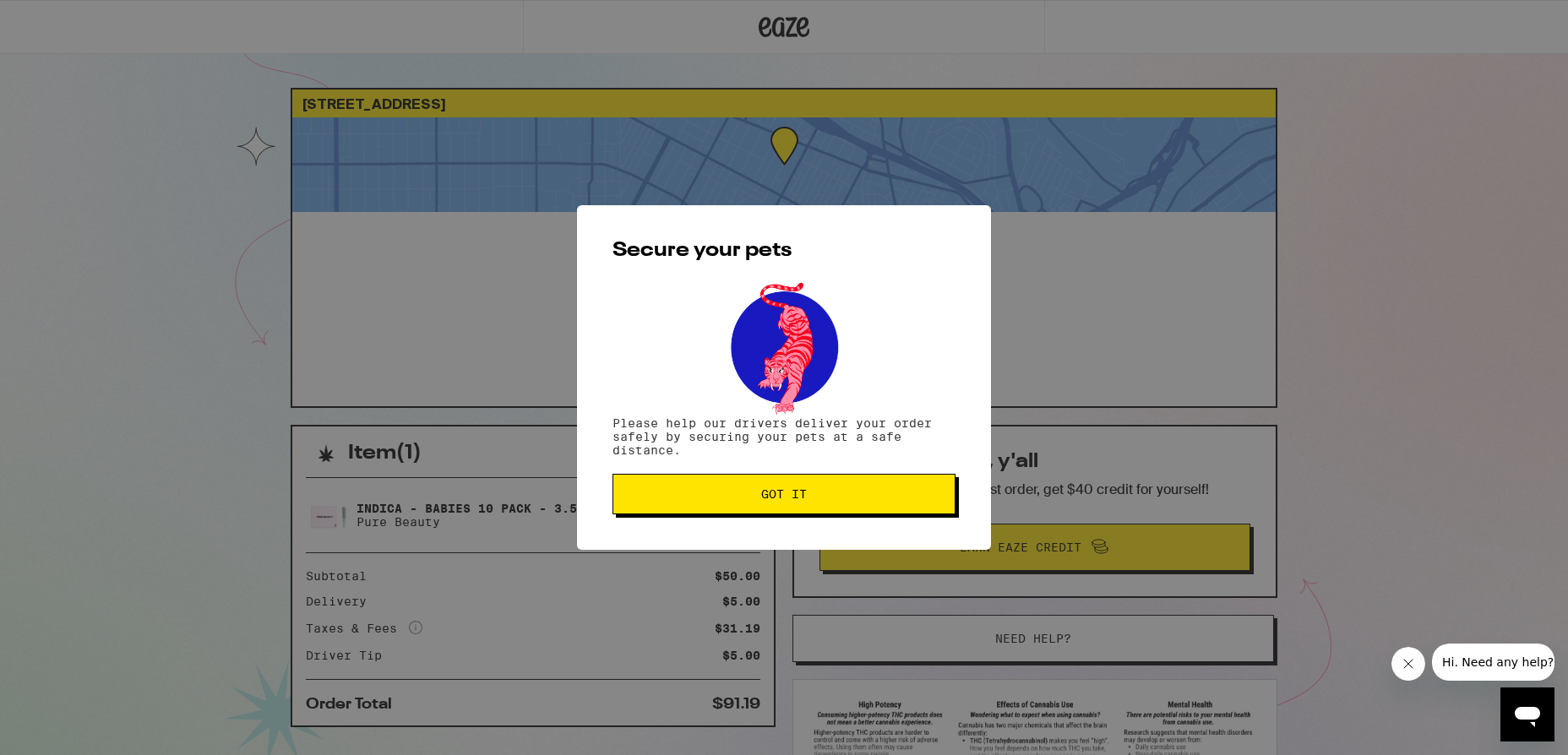
click at [732, 498] on span "Got it" at bounding box center [783, 494] width 314 height 12
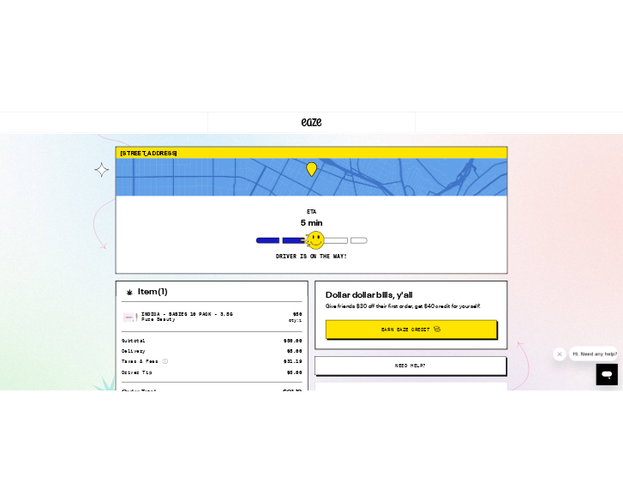
scroll to position [8, 0]
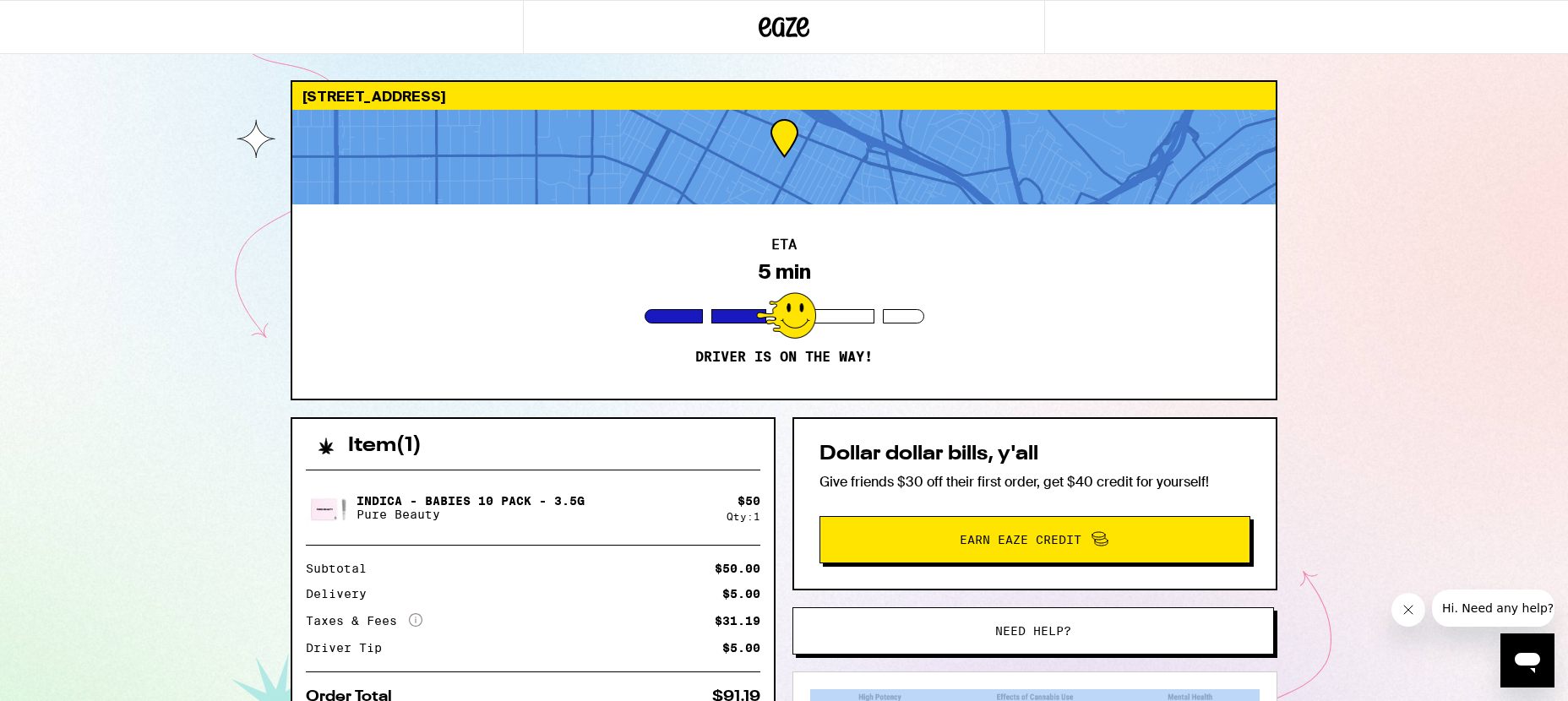
drag, startPoint x: 1415, startPoint y: 696, endPoint x: 1260, endPoint y: 625, distance: 170.5
click at [1260, 625] on div "[STREET_ADDRESS] ETA 5 min Driver is on the way! Item ( 1 ) Indica - Babies 10 …" at bounding box center [784, 452] width 1568 height 921
